Goal: Task Accomplishment & Management: Complete application form

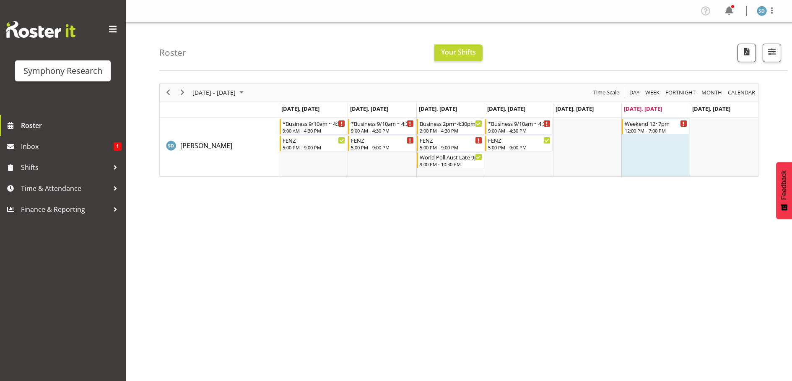
click at [706, 301] on div "[DATE] - [DATE] [DATE] Day Week Fortnight Month calendar Month Agenda Time Scal…" at bounding box center [475, 244] width 633 height 335
click at [187, 93] on button "Next" at bounding box center [182, 92] width 11 height 10
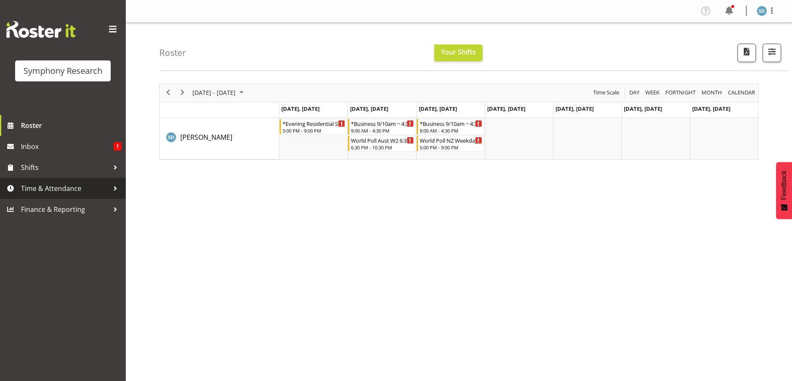
click at [65, 187] on span "Time & Attendance" at bounding box center [65, 188] width 88 height 13
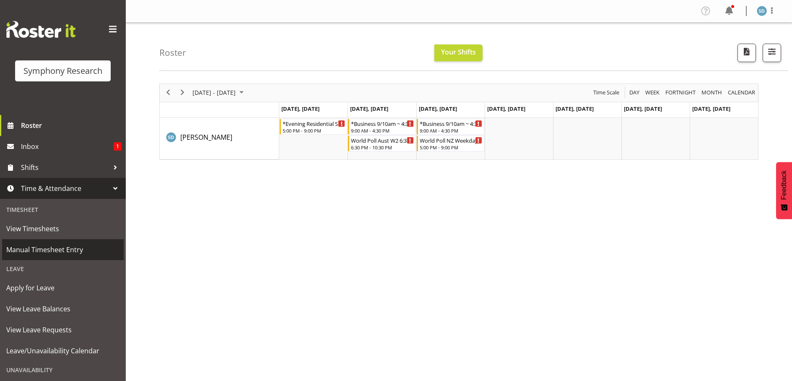
click at [57, 249] on span "Manual Timesheet Entry" at bounding box center [62, 249] width 113 height 13
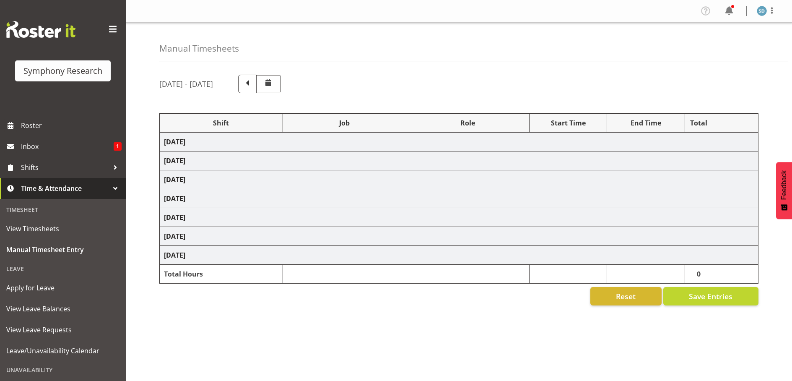
select select "26078"
select select "10420"
select select "47"
select select "26078"
select select "10420"
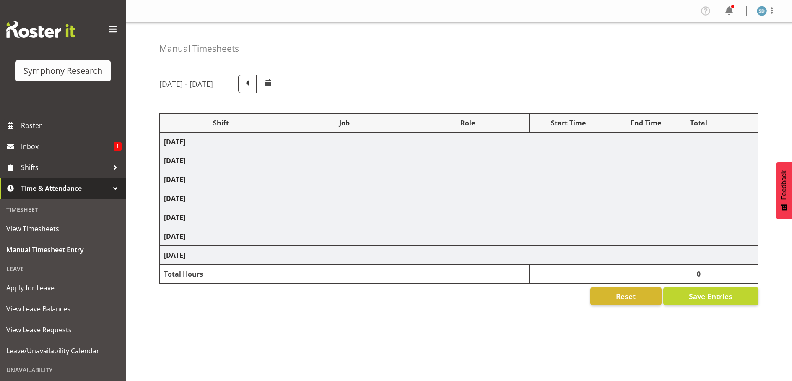
select select "47"
select select "48116"
select select "10420"
select select "47"
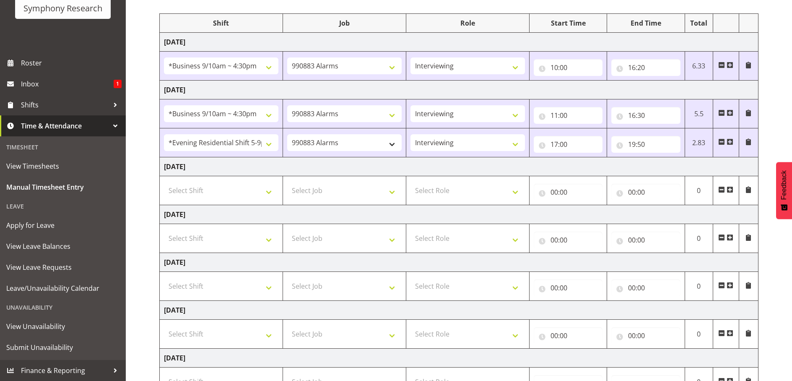
scroll to position [85, 0]
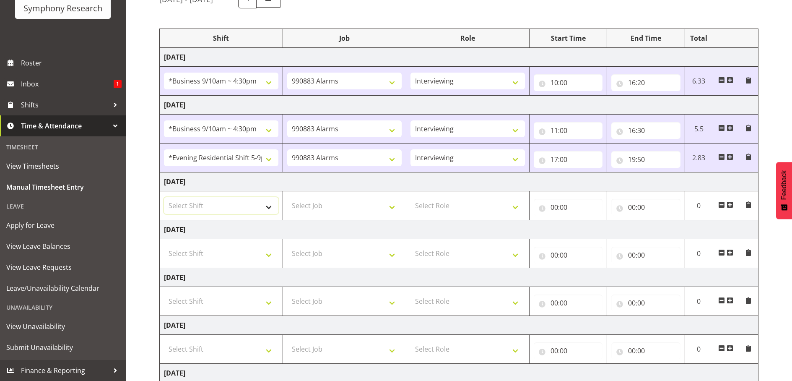
click at [270, 209] on select "Select Shift !!Project Briefing (Job to be assigned) !!Weekend Residential (Ros…" at bounding box center [221, 205] width 114 height 17
select select "12763"
click at [164, 197] on select "Select Shift !!Project Briefing (Job to be assigned) !!Weekend Residential (Ros…" at bounding box center [221, 205] width 114 height 17
click at [387, 205] on select "Select Job 550060 IF Admin 553492 World Poll Aus Wave 2 Main 2025 553493 World …" at bounding box center [344, 205] width 114 height 17
select select "10499"
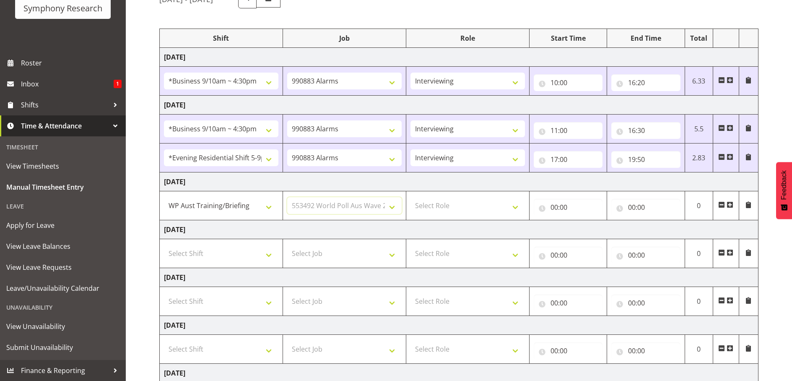
click at [287, 197] on select "Select Job 550060 IF Admin 553492 World Poll Aus Wave 2 Main 2025 553493 World …" at bounding box center [344, 205] width 114 height 17
click at [517, 204] on select "Select Role Briefing Interviewing" at bounding box center [468, 205] width 114 height 17
select select "47"
click at [411, 197] on select "Select Role Briefing Interviewing" at bounding box center [468, 205] width 114 height 17
click at [555, 203] on input "00:00" at bounding box center [568, 207] width 69 height 17
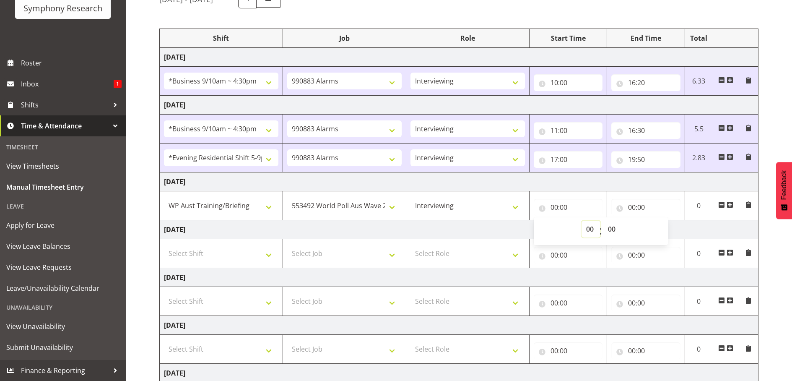
click at [583, 228] on select "00 01 02 03 04 05 06 07 08 09 10 11 12 13 14 15 16 17 18 19 20 21 22 23" at bounding box center [591, 229] width 19 height 17
select select "14"
click at [582, 221] on select "00 01 02 03 04 05 06 07 08 09 10 11 12 13 14 15 16 17 18 19 20 21 22 23" at bounding box center [591, 229] width 19 height 17
type input "14:00"
click at [643, 208] on input "00:00" at bounding box center [645, 207] width 69 height 17
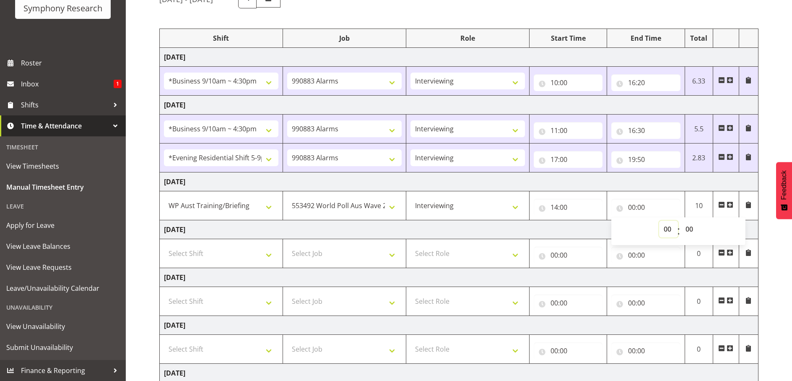
click at [663, 229] on select "00 01 02 03 04 05 06 07 08 09 10 11 12 13 14 15 16 17 18 19 20 21 22 23" at bounding box center [668, 229] width 19 height 17
select select "20"
click at [659, 221] on select "00 01 02 03 04 05 06 07 08 09 10 11 12 13 14 15 16 17 18 19 20 21 22 23" at bounding box center [668, 229] width 19 height 17
type input "20:00"
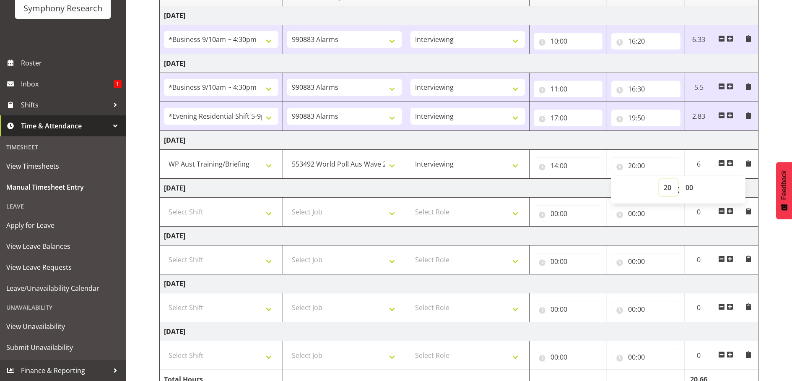
scroll to position [127, 0]
click at [268, 214] on select "Select Shift !!Project Briefing (Job to be assigned) !!Weekend Residential (Ros…" at bounding box center [221, 211] width 114 height 17
select select "9699"
click at [164, 203] on select "Select Shift !!Project Briefing (Job to be assigned) !!Weekend Residential (Ros…" at bounding box center [221, 211] width 114 height 17
click at [390, 213] on select "Select Job 550060 IF Admin 553492 World Poll Aus Wave 2 Main 2025 553493 World …" at bounding box center [344, 211] width 114 height 17
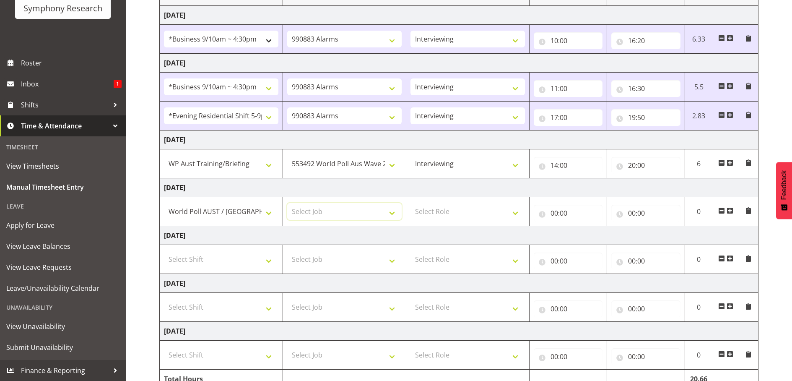
select select "10499"
click at [287, 203] on select "Select Job 550060 IF Admin 553492 World Poll Aus Wave 2 Main 2025 553493 World …" at bounding box center [344, 211] width 114 height 17
click at [512, 215] on select "Select Role Briefing Interviewing" at bounding box center [468, 211] width 114 height 17
select select "47"
click at [411, 203] on select "Select Role Briefing Interviewing" at bounding box center [468, 211] width 114 height 17
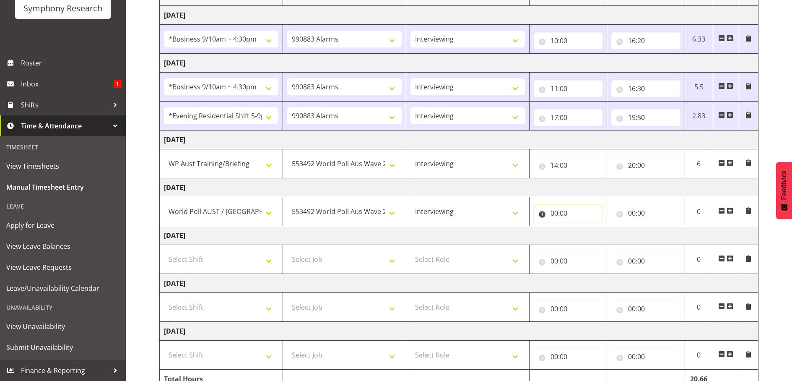
click at [550, 211] on input "00:00" at bounding box center [568, 213] width 69 height 17
click at [588, 235] on select "00 01 02 03 04 05 06 07 08 09 10 11 12 13 14 15 16 17 18 19 20 21 22 23" at bounding box center [591, 234] width 19 height 17
select select "14"
click at [582, 226] on select "00 01 02 03 04 05 06 07 08 09 10 11 12 13 14 15 16 17 18 19 20 21 22 23" at bounding box center [591, 234] width 19 height 17
type input "14:00"
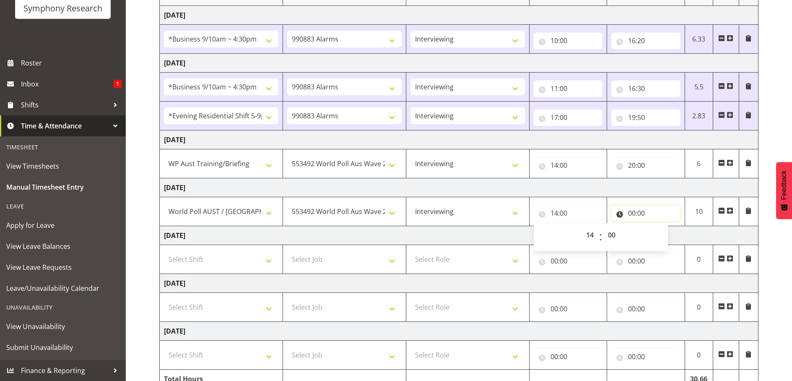
click at [631, 213] on input "00:00" at bounding box center [645, 213] width 69 height 17
click at [673, 234] on select "00 01 02 03 04 05 06 07 08 09 10 11 12 13 14 15 16 17 18 19 20 21 22 23" at bounding box center [668, 234] width 19 height 17
select select "20"
click at [659, 226] on select "00 01 02 03 04 05 06 07 08 09 10 11 12 13 14 15 16 17 18 19 20 21 22 23" at bounding box center [668, 234] width 19 height 17
type input "20:00"
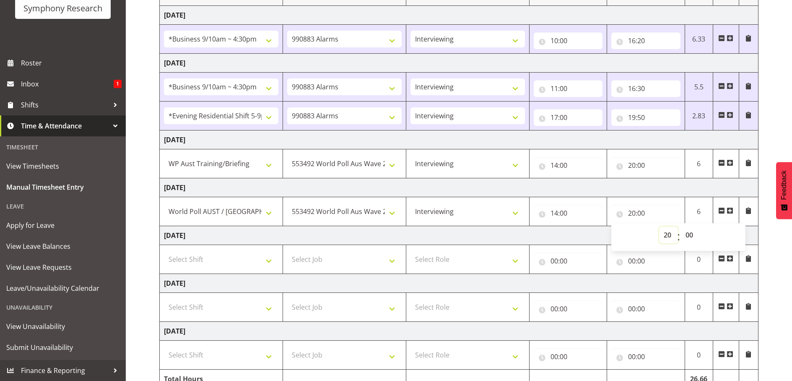
scroll to position [169, 0]
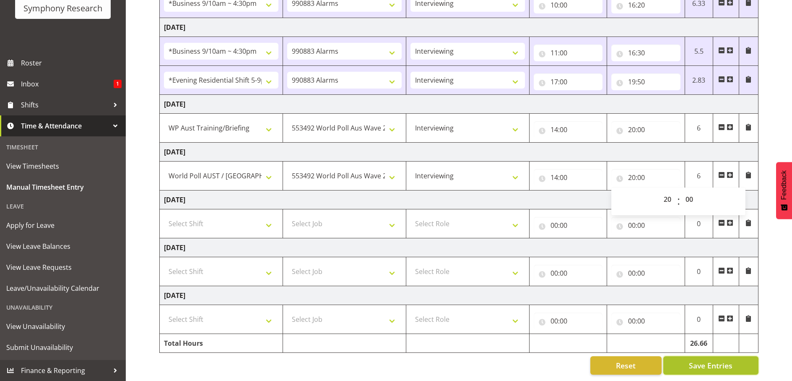
click at [721, 362] on span "Save Entries" at bounding box center [711, 365] width 44 height 11
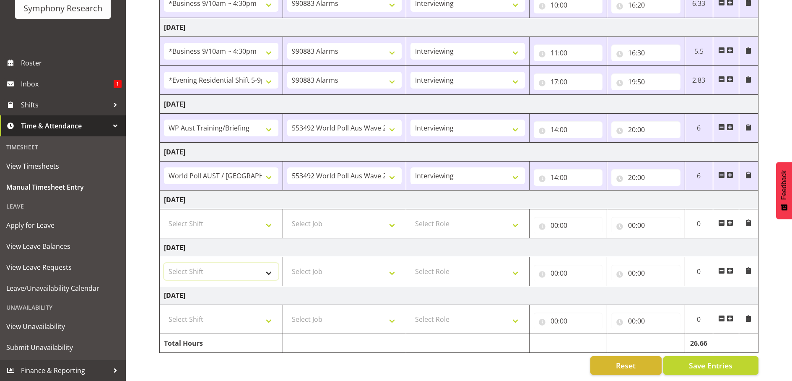
click at [268, 264] on select "Select Shift !!Project Briefing (Job to be assigned) !!Weekend Residential (Ros…" at bounding box center [221, 271] width 114 height 17
select select "57339"
click at [164, 263] on select "Select Shift !!Project Briefing (Job to be assigned) !!Weekend Residential (Ros…" at bounding box center [221, 271] width 114 height 17
click at [389, 263] on select "Select Job 550060 IF Admin 553492 World Poll Aus Wave 2 Main 2025 553493 World …" at bounding box center [344, 271] width 114 height 17
select select "10499"
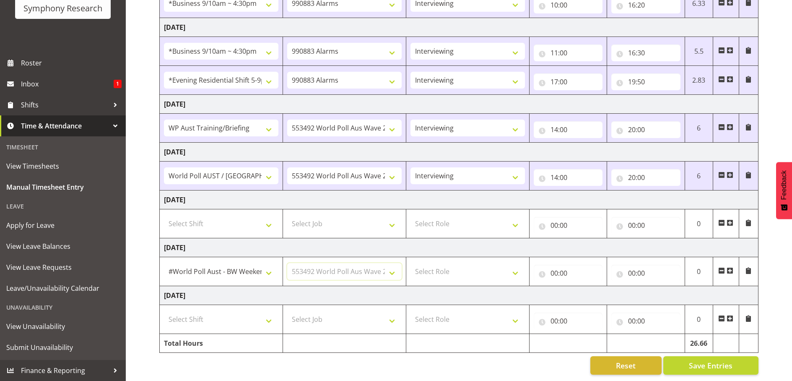
click at [287, 263] on select "Select Job 550060 IF Admin 553492 World Poll Aus Wave 2 Main 2025 553493 World …" at bounding box center [344, 271] width 114 height 17
click at [518, 268] on select "Select Role Briefing Interviewing" at bounding box center [468, 271] width 114 height 17
select select "47"
click at [411, 263] on select "Select Role Briefing Interviewing" at bounding box center [468, 271] width 114 height 17
click at [570, 268] on input "00:00" at bounding box center [568, 273] width 69 height 17
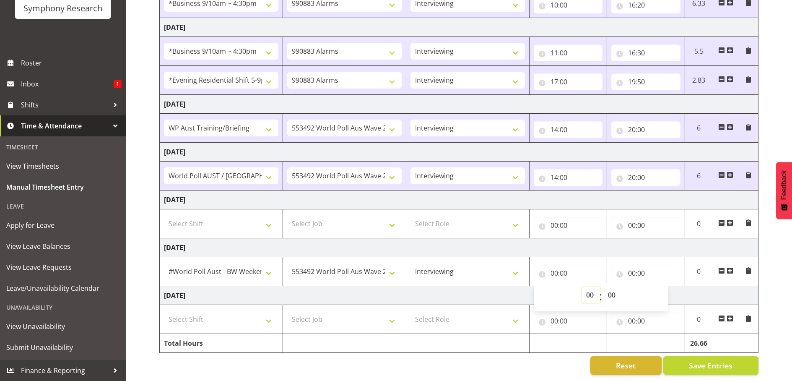
click at [586, 287] on select "00 01 02 03 04 05 06 07 08 09 10 11 12 13 14 15 16 17 18 19 20 21 22 23" at bounding box center [591, 294] width 19 height 17
select select "12"
click at [582, 286] on select "00 01 02 03 04 05 06 07 08 09 10 11 12 13 14 15 16 17 18 19 20 21 22 23" at bounding box center [591, 294] width 19 height 17
type input "12:00"
click at [637, 268] on input "00:00" at bounding box center [645, 273] width 69 height 17
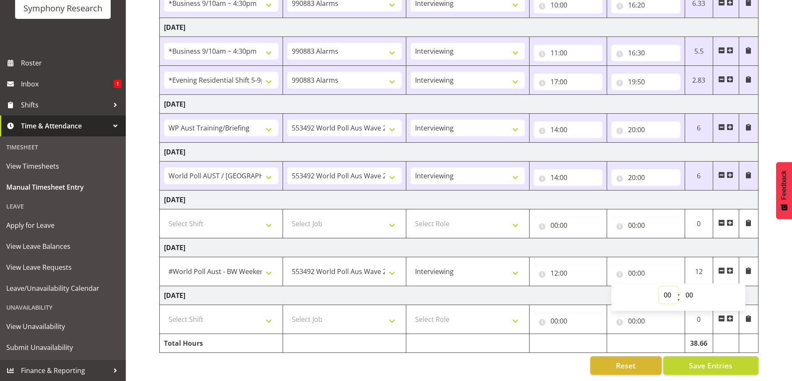
click at [663, 286] on select "00 01 02 03 04 05 06 07 08 09 10 11 12 13 14 15 16 17 18 19 20 21 22 23" at bounding box center [668, 294] width 19 height 17
select select "16"
click at [659, 286] on select "00 01 02 03 04 05 06 07 08 09 10 11 12 13 14 15 16 17 18 19 20 21 22 23" at bounding box center [668, 294] width 19 height 17
type input "16:00"
click at [704, 360] on span "Save Entries" at bounding box center [711, 365] width 44 height 11
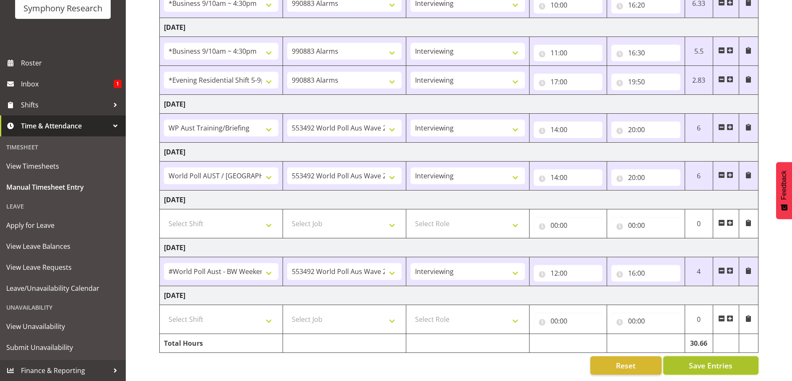
click at [715, 362] on span "Save Entries" at bounding box center [711, 365] width 44 height 11
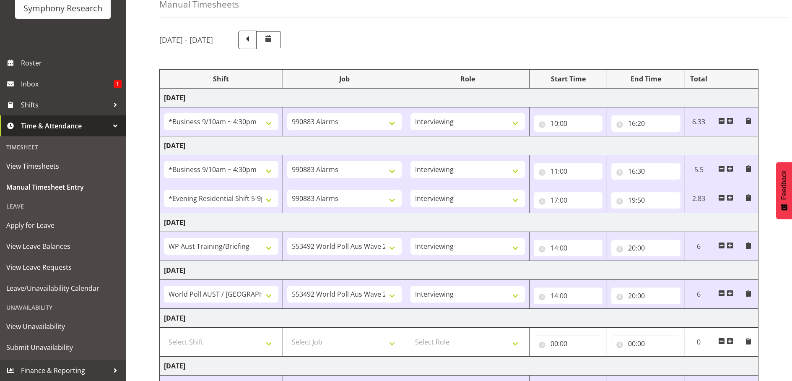
scroll to position [0, 0]
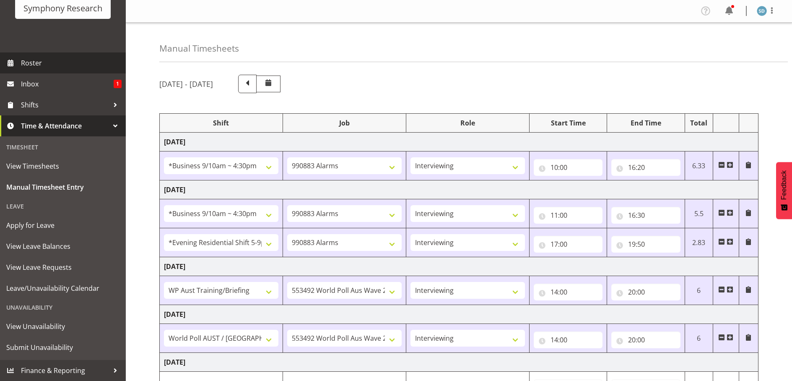
click at [23, 65] on span "Roster" at bounding box center [71, 63] width 101 height 13
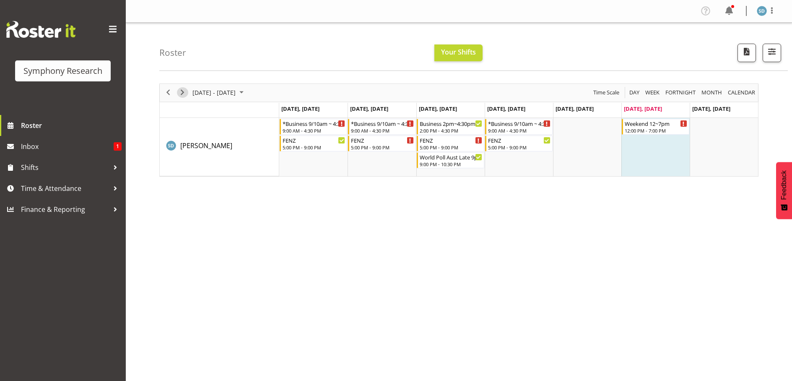
click at [186, 88] on span "Next" at bounding box center [182, 92] width 10 height 10
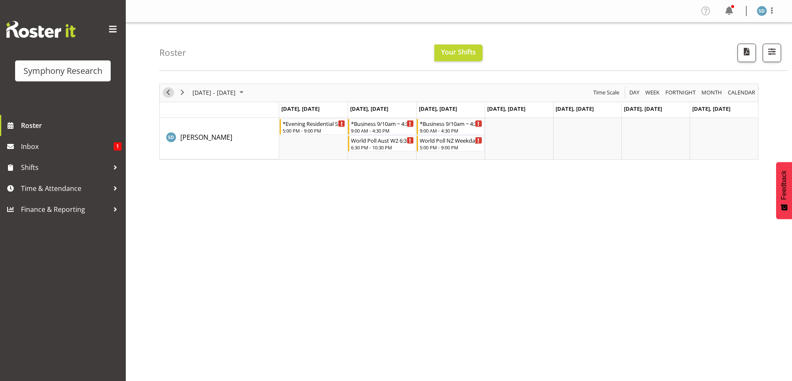
click at [169, 96] on span "Previous" at bounding box center [168, 92] width 10 height 10
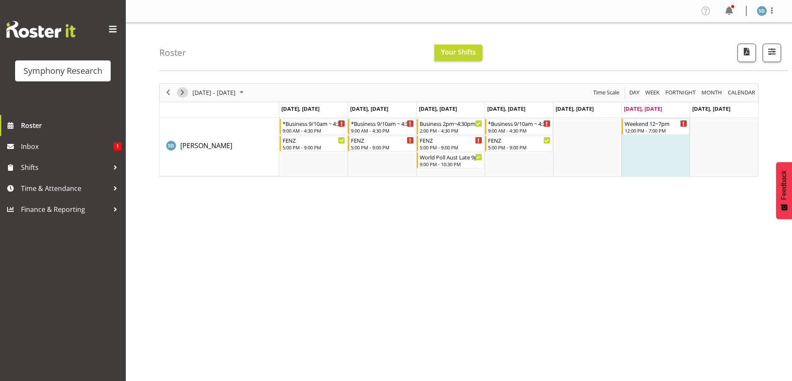
click at [184, 88] on span "Next" at bounding box center [182, 92] width 10 height 10
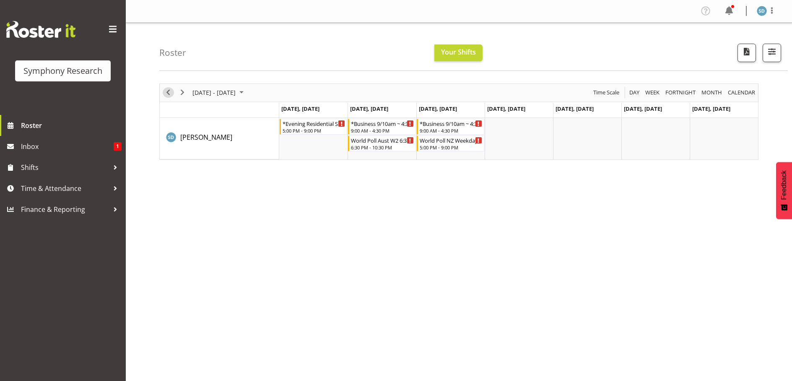
click at [162, 91] on div "previous period" at bounding box center [168, 93] width 14 height 18
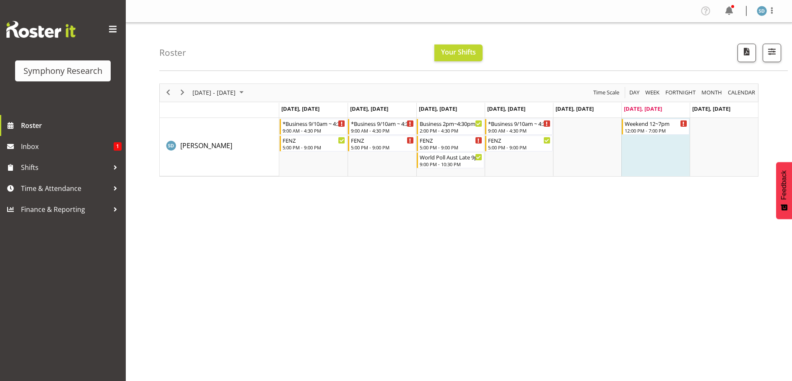
click at [719, 348] on div "August 11 - 17, 2025 Today Day Week Fortnight Month calendar Month Agenda Time …" at bounding box center [475, 244] width 633 height 335
